Goal: Information Seeking & Learning: Learn about a topic

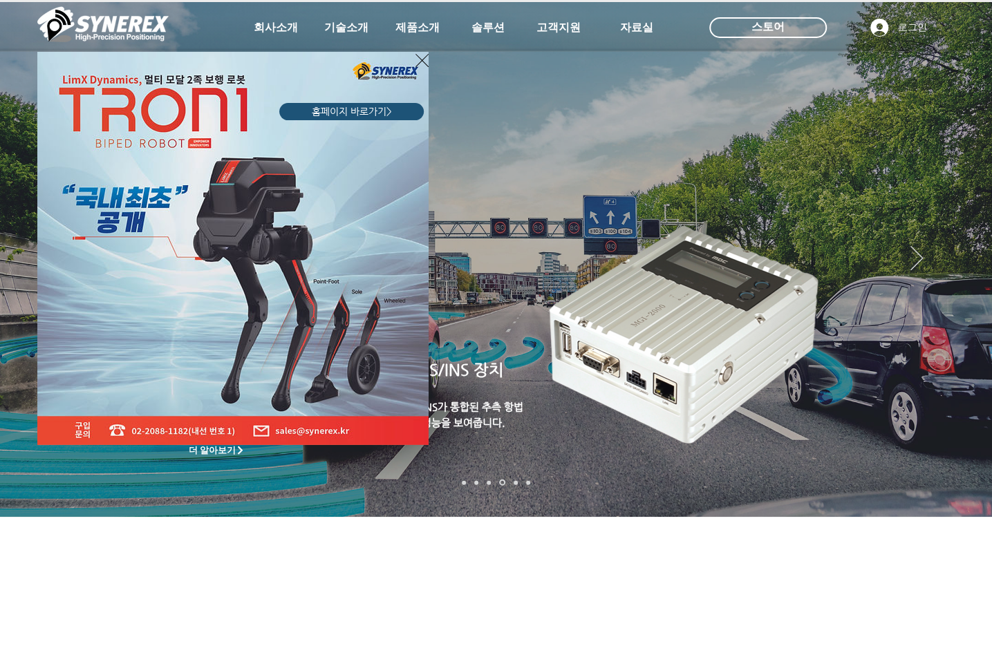
click at [421, 61] on icon "사이트로 돌아가기" at bounding box center [422, 60] width 13 height 13
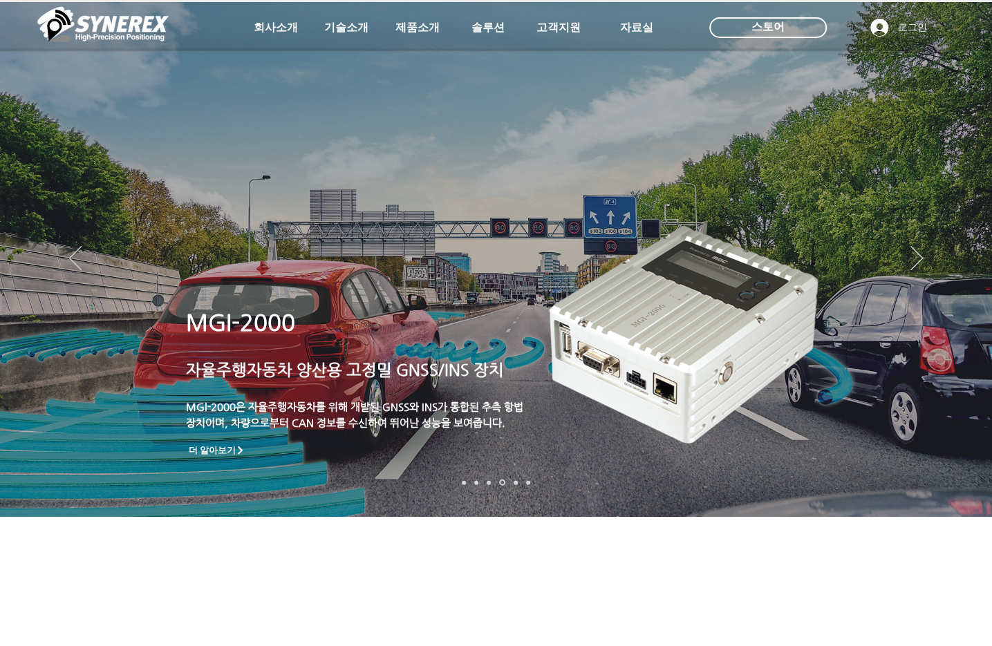
click at [631, 326] on img "슬라이드쇼" at bounding box center [685, 328] width 281 height 239
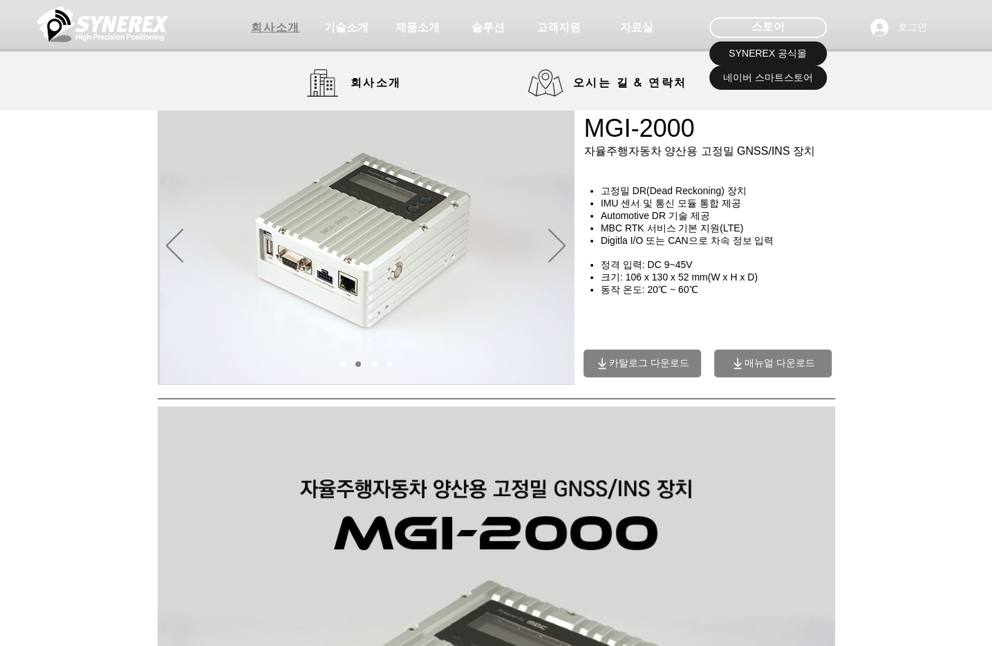
click at [284, 22] on span "회사소개" at bounding box center [275, 28] width 48 height 15
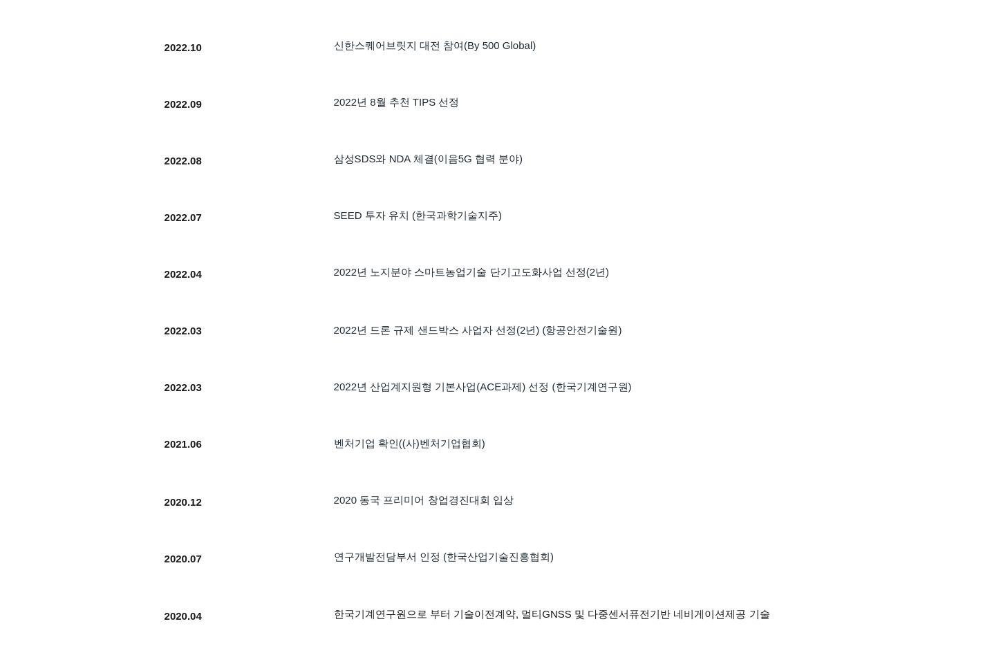
scroll to position [230, 0]
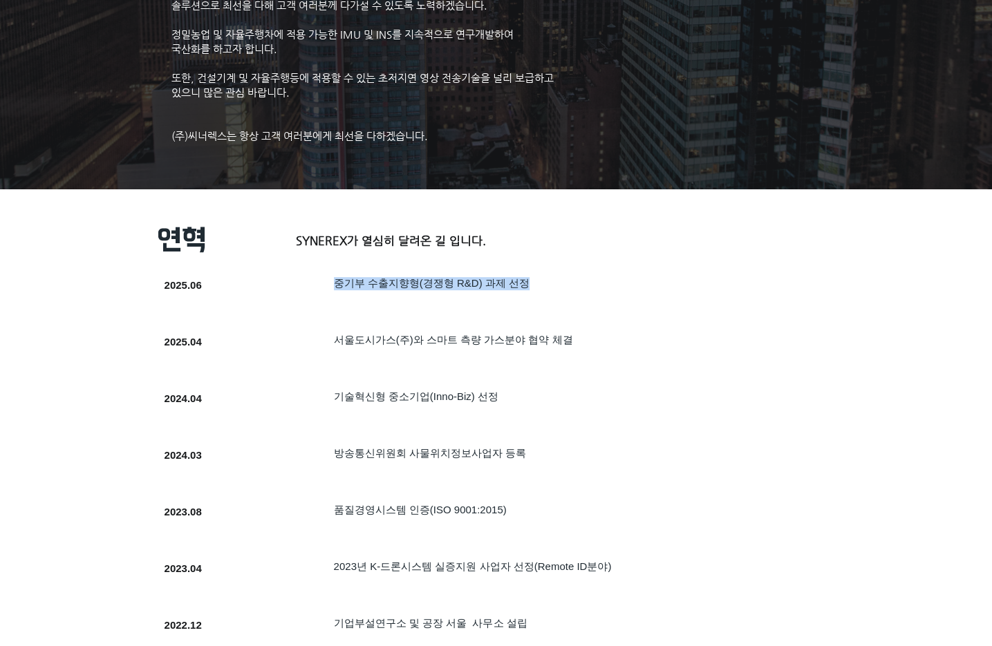
drag, startPoint x: 337, startPoint y: 297, endPoint x: 533, endPoint y: 291, distance: 195.7
click at [533, 290] on h5 "​중기부 수출지향형(경쟁형 R&D) 과제 선정" at bounding box center [554, 283] width 441 height 13
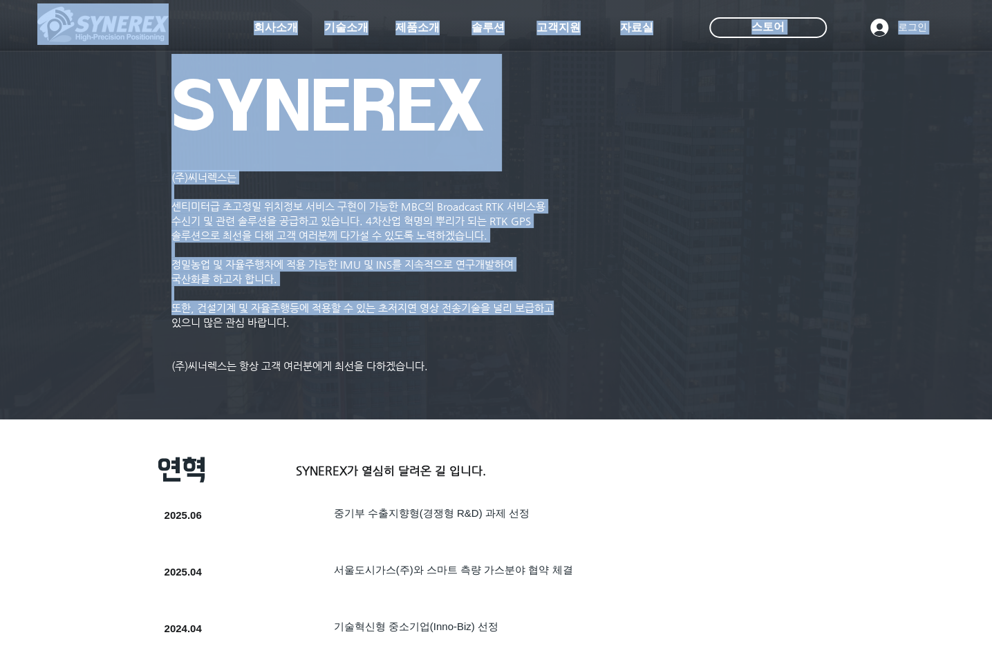
drag, startPoint x: 196, startPoint y: 209, endPoint x: 556, endPoint y: 316, distance: 375.0
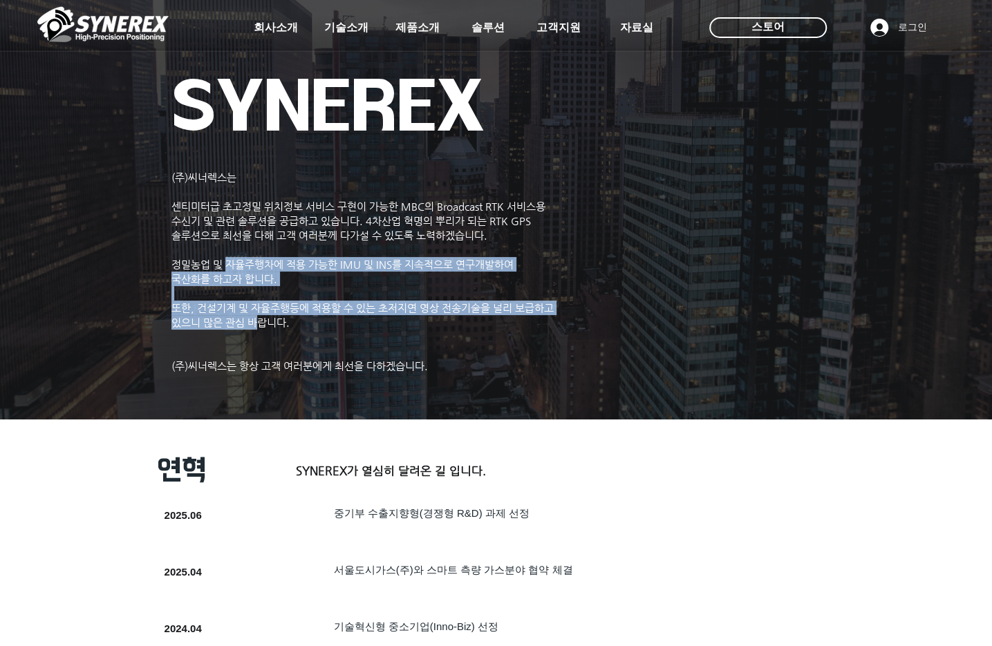
drag, startPoint x: 228, startPoint y: 266, endPoint x: 258, endPoint y: 332, distance: 72.1
click at [258, 332] on div "(주)씨너렉스는 ​ 센티미터급 초고정밀 위치정보 서비스 구현이 가능한 MBC의 Broadcast RTK 서비스용 수신기 및 관련 솔루션을 공급…" at bounding box center [368, 271] width 394 height 203
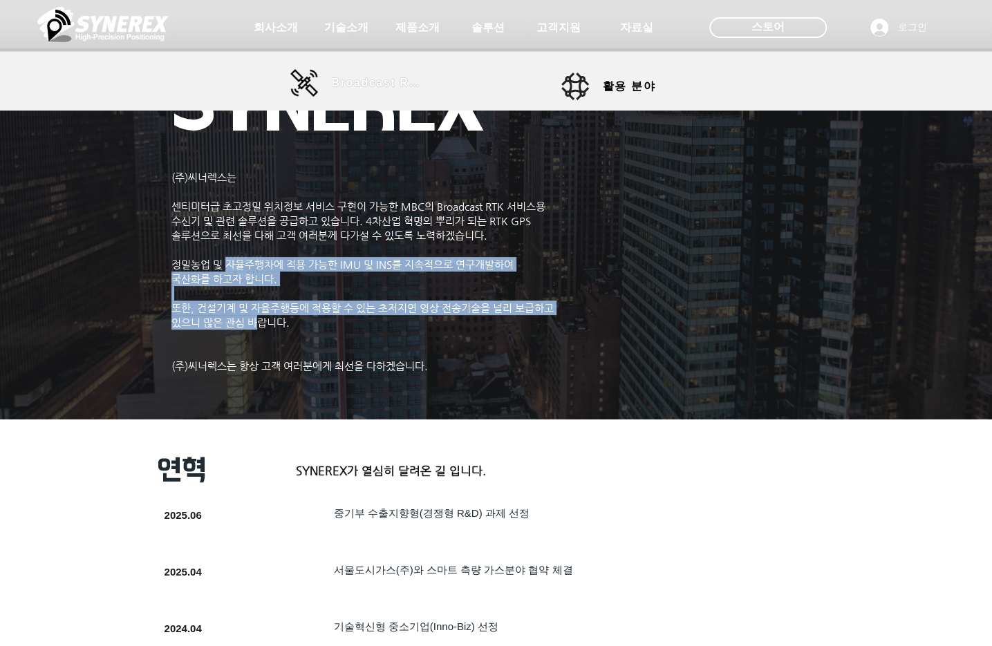
click at [369, 86] on span "Broadcast RTK" at bounding box center [378, 83] width 93 height 12
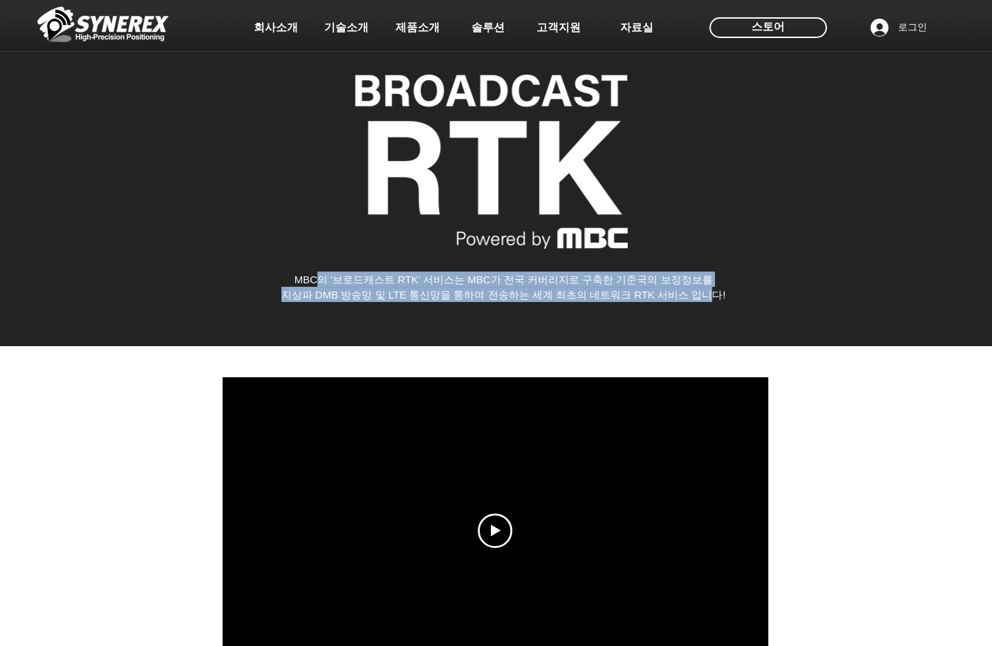
drag, startPoint x: 319, startPoint y: 282, endPoint x: 718, endPoint y: 294, distance: 399.1
click at [718, 294] on div "MBC의 '브로드캐스트 RTK' 서비스는 MBC가 전국 커버리지로 구축한 기준국의 보정정보를 지상파 DMB 방송망 및 LTE 통신망을 통하여 …" at bounding box center [503, 287] width 637 height 30
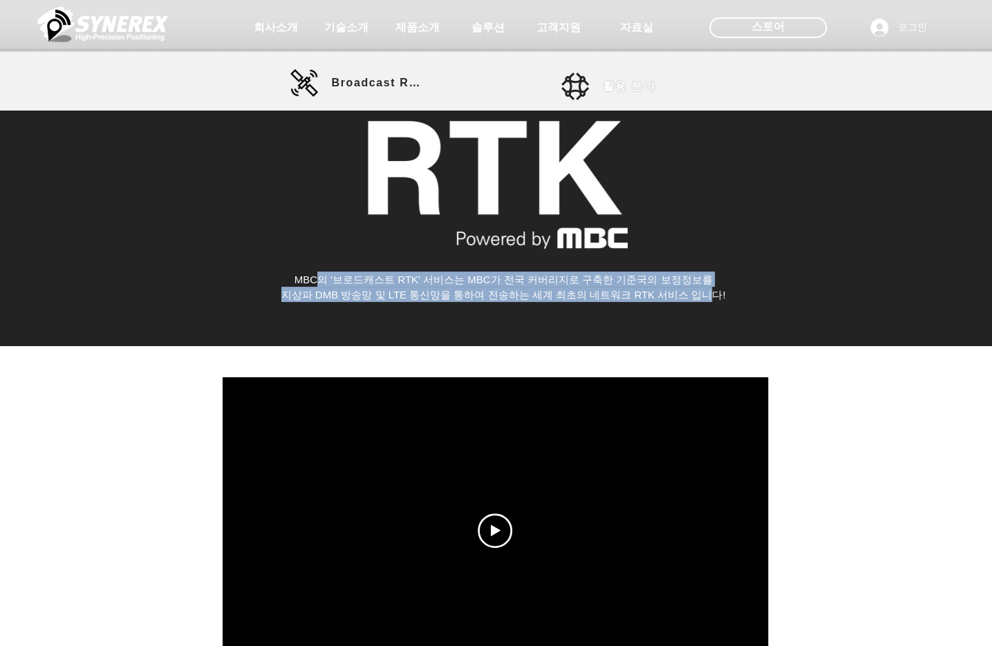
click at [639, 81] on span "활용 분야" at bounding box center [629, 87] width 53 height 15
click at [612, 87] on span "활용 분야" at bounding box center [629, 87] width 53 height 15
click at [618, 84] on span "활용 분야" at bounding box center [629, 87] width 53 height 15
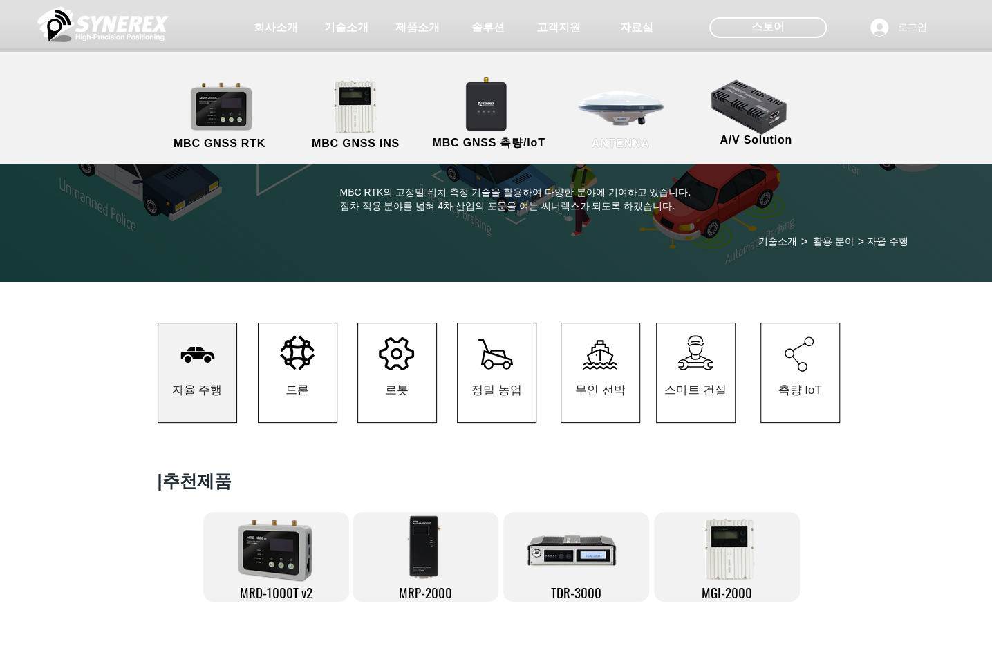
click at [635, 115] on link "ANTENNA" at bounding box center [621, 116] width 124 height 73
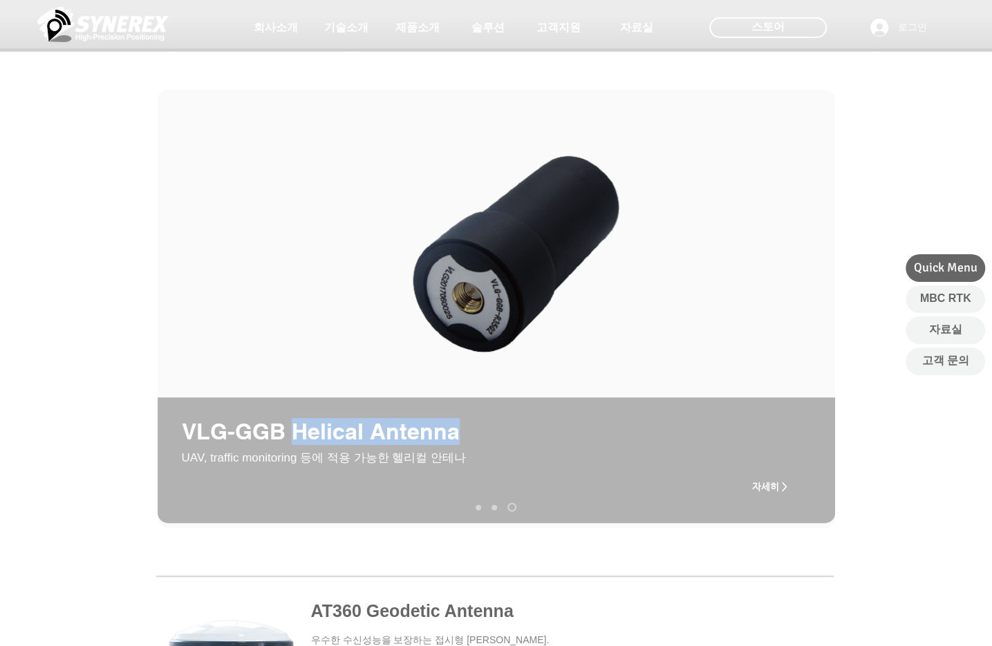
drag, startPoint x: 290, startPoint y: 437, endPoint x: 457, endPoint y: 440, distance: 166.6
click at [457, 440] on p "VLG-GGB Helical Antenna" at bounding box center [334, 431] width 305 height 27
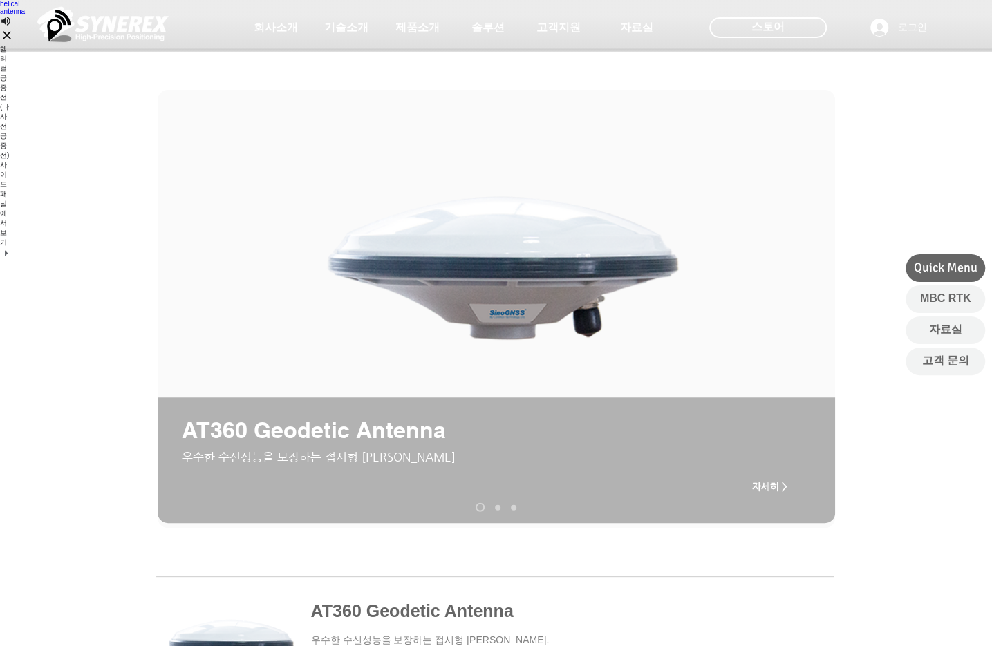
click at [25, 15] on link "helical antenna" at bounding box center [12, 7] width 25 height 15
